Goal: Task Accomplishment & Management: Use online tool/utility

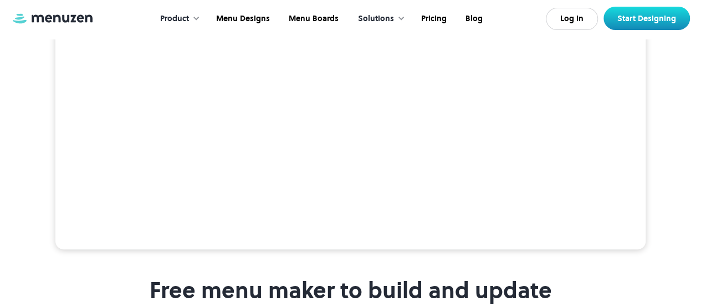
scroll to position [333, 0]
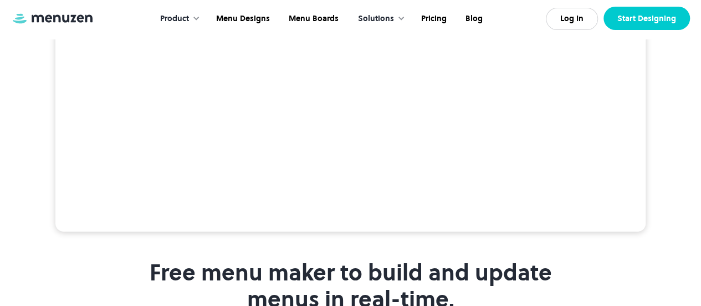
click at [661, 26] on link "Start Designing" at bounding box center [647, 18] width 87 height 23
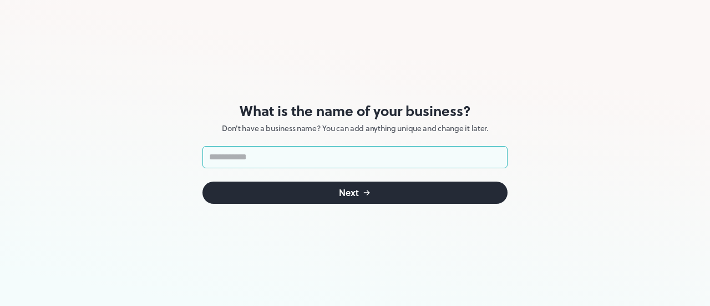
click at [302, 154] on input "text" at bounding box center [354, 157] width 305 height 22
type input "*"
type input "********"
click at [304, 192] on button "Next" at bounding box center [354, 192] width 305 height 22
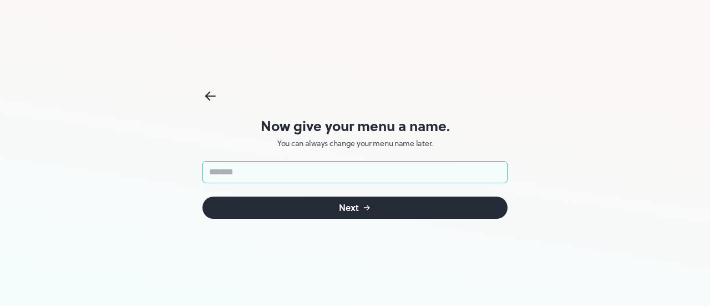
click at [263, 177] on input "text" at bounding box center [354, 172] width 305 height 22
type input "*"
type input "**********"
click button "Next" at bounding box center [354, 207] width 305 height 22
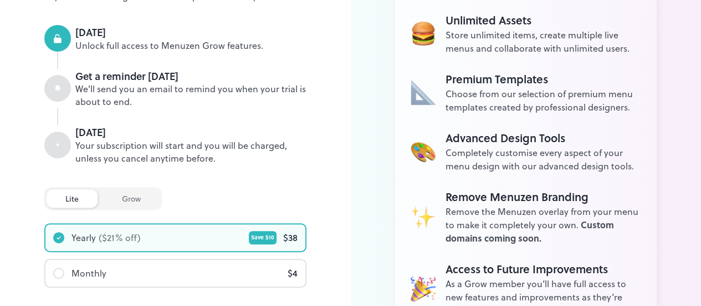
scroll to position [322, 0]
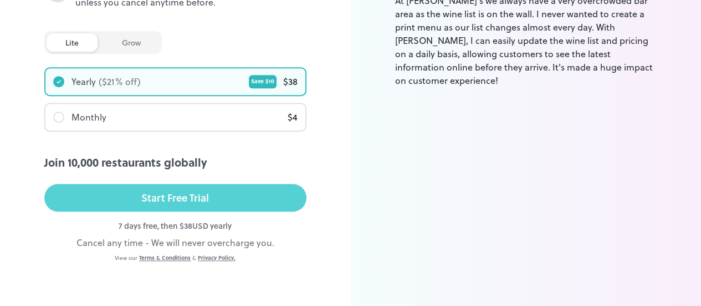
click at [231, 191] on button "Start Free Trial" at bounding box center [175, 198] width 262 height 28
